Goal: Check status: Check status

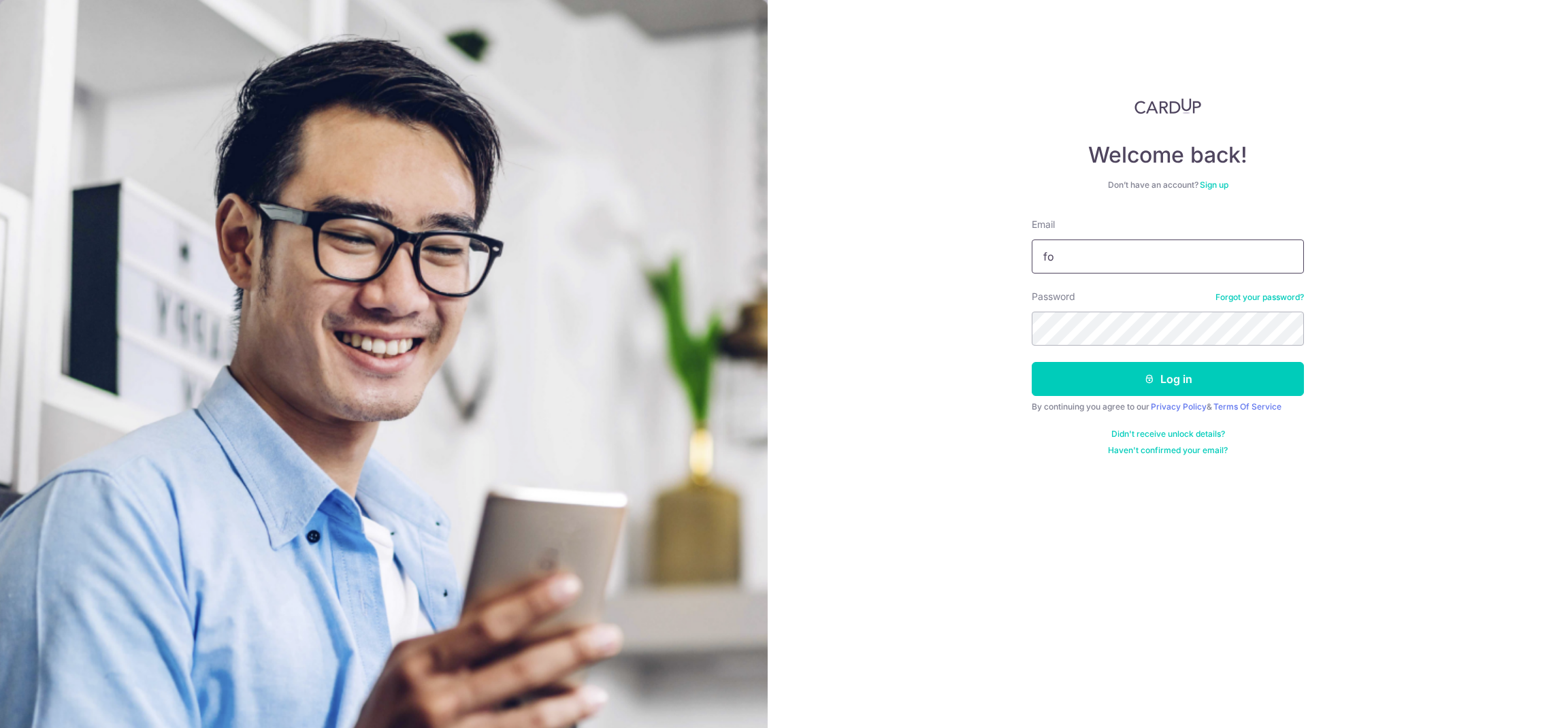
type input "[EMAIL_ADDRESS][DOMAIN_NAME]"
click at [1135, 375] on button "Log in" at bounding box center [1167, 379] width 272 height 34
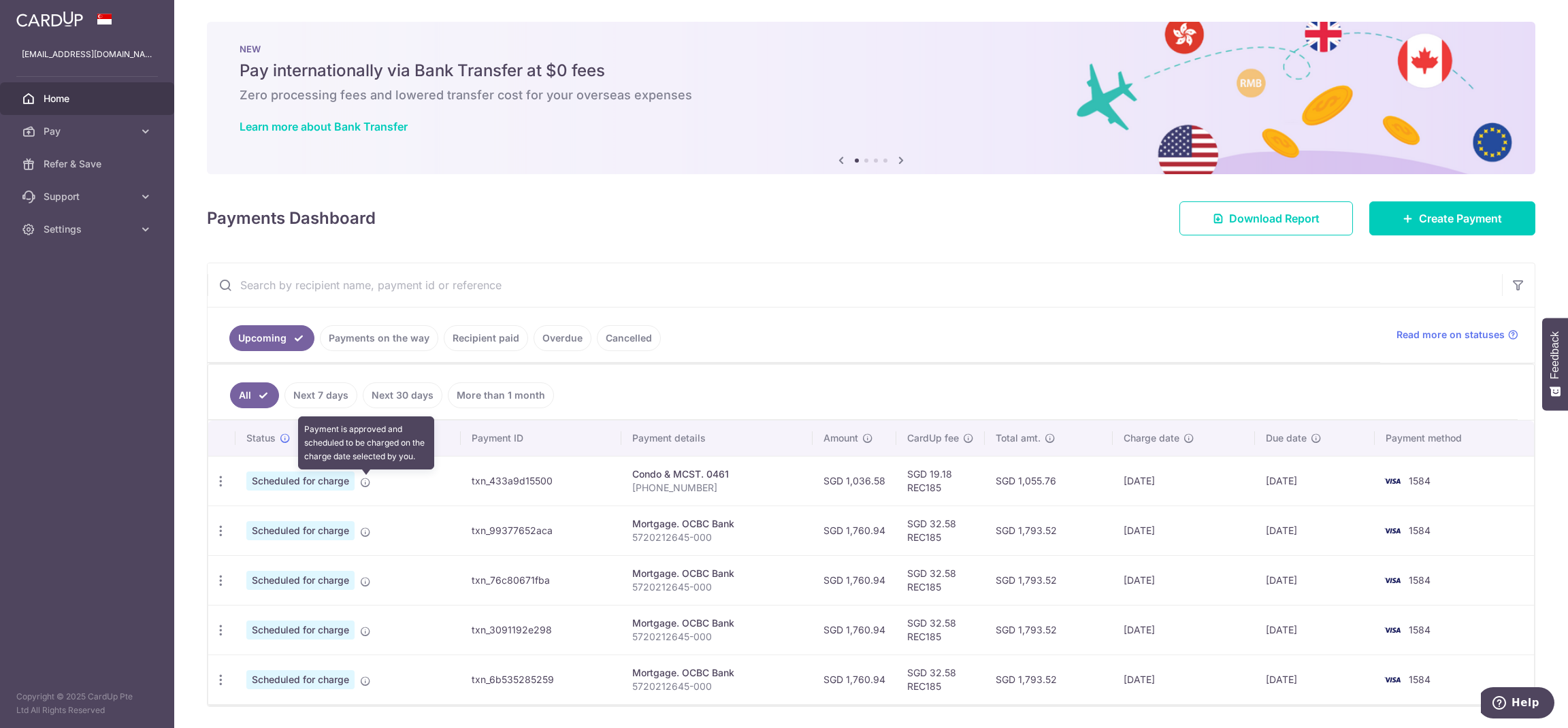
click at [368, 485] on icon at bounding box center [366, 482] width 11 height 11
click at [364, 483] on icon at bounding box center [366, 482] width 11 height 11
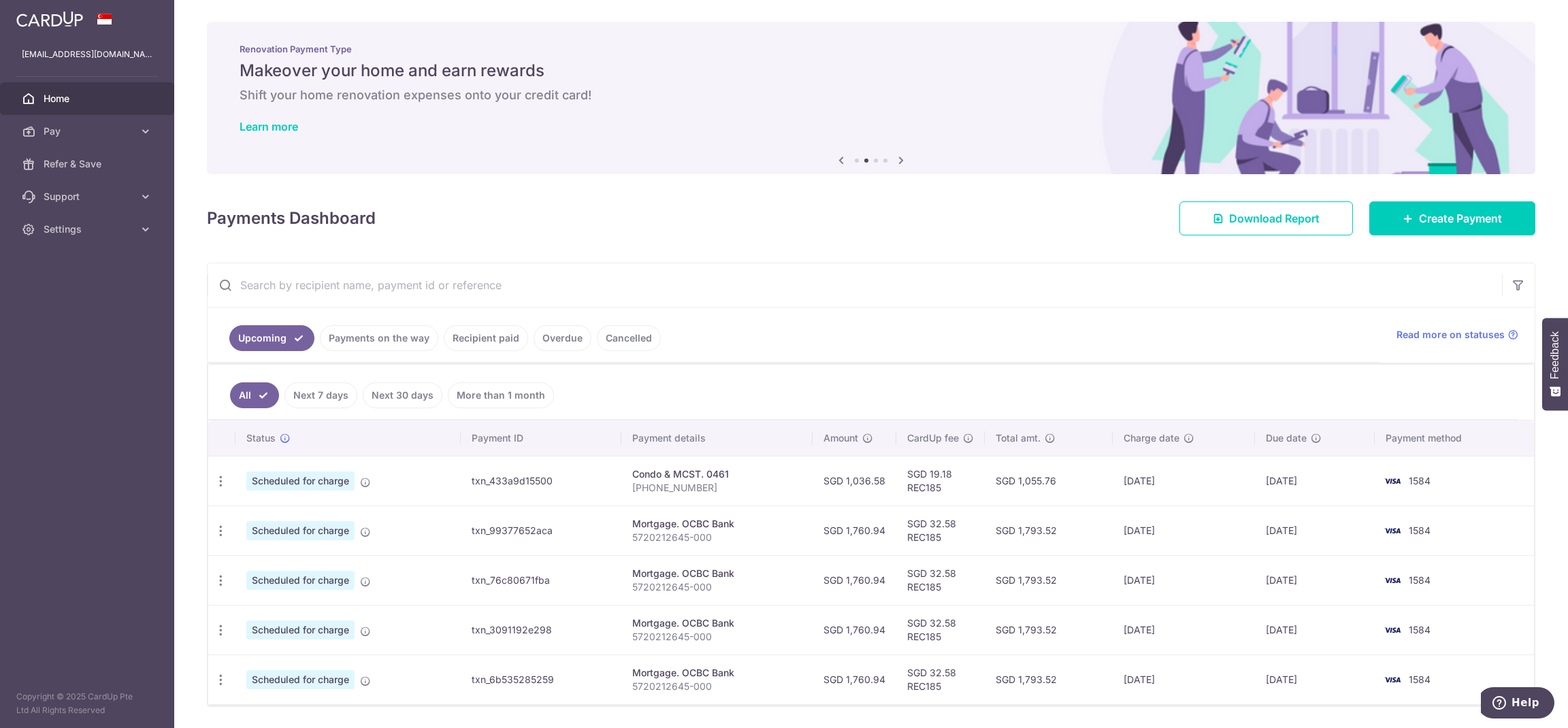
click at [288, 488] on span "Scheduled for charge" at bounding box center [300, 481] width 108 height 19
click at [224, 485] on icon "button" at bounding box center [221, 481] width 14 height 14
click at [936, 260] on div "× Pause Schedule Pause all future payments in this series Pause just this one p…" at bounding box center [871, 364] width 1394 height 728
click at [1403, 218] on icon at bounding box center [1408, 219] width 11 height 11
